Goal: Information Seeking & Learning: Learn about a topic

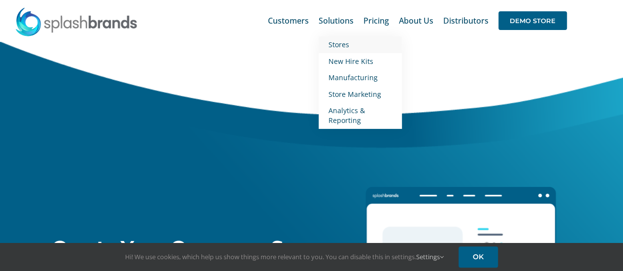
click at [345, 43] on span "Stores" at bounding box center [338, 44] width 21 height 9
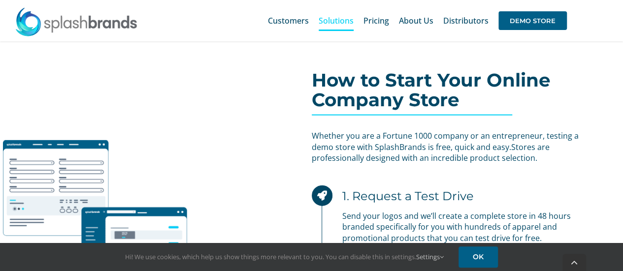
scroll to position [2896, 0]
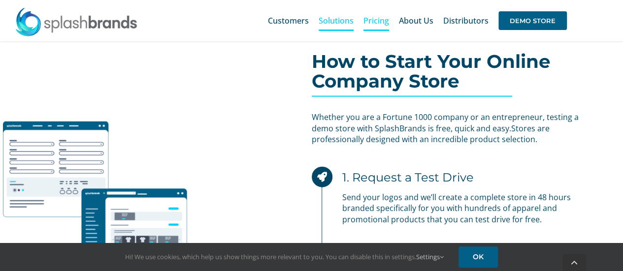
click at [371, 22] on span "Pricing" at bounding box center [376, 21] width 26 height 8
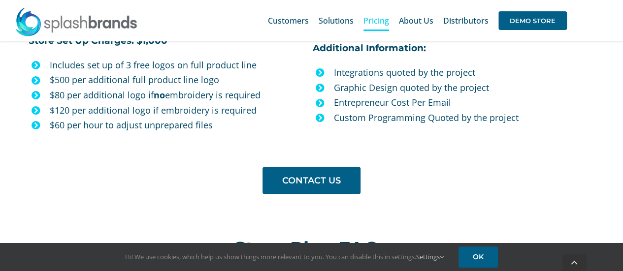
scroll to position [935, 0]
